Goal: Use online tool/utility: Utilize a website feature to perform a specific function

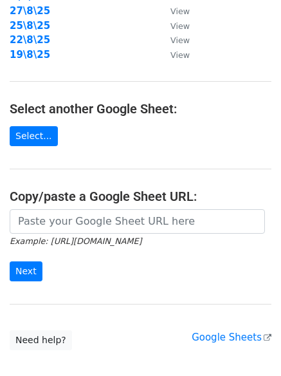
scroll to position [223, 0]
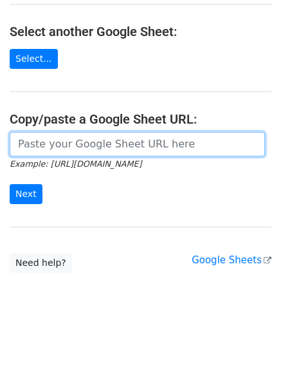
drag, startPoint x: 97, startPoint y: 141, endPoint x: 93, endPoint y: 147, distance: 7.5
click at [97, 141] on input "url" at bounding box center [138, 144] width 256 height 24
paste input "[URL][DOMAIN_NAME]"
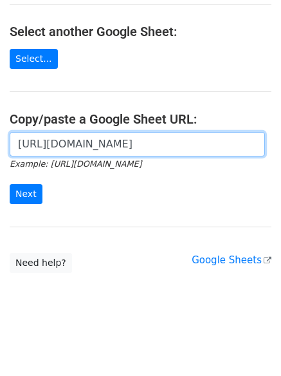
scroll to position [0, 277]
type input "[URL][DOMAIN_NAME]"
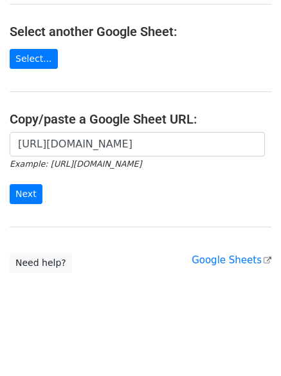
scroll to position [0, 0]
click at [41, 191] on form "[URL][DOMAIN_NAME] Example: [URL][DOMAIN_NAME] Next" at bounding box center [141, 168] width 262 height 72
click at [23, 196] on input "Next" at bounding box center [26, 194] width 33 height 20
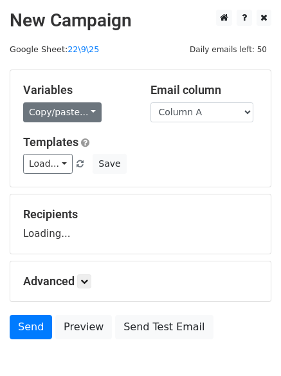
click at [69, 115] on link "Copy/paste..." at bounding box center [62, 112] width 79 height 20
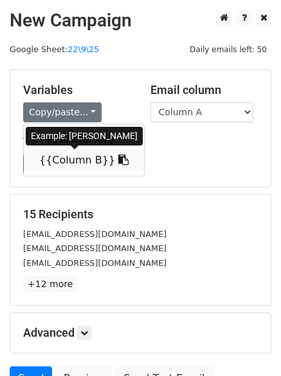
click at [66, 163] on link "{{Column B}}" at bounding box center [84, 160] width 120 height 21
